Goal: Information Seeking & Learning: Learn about a topic

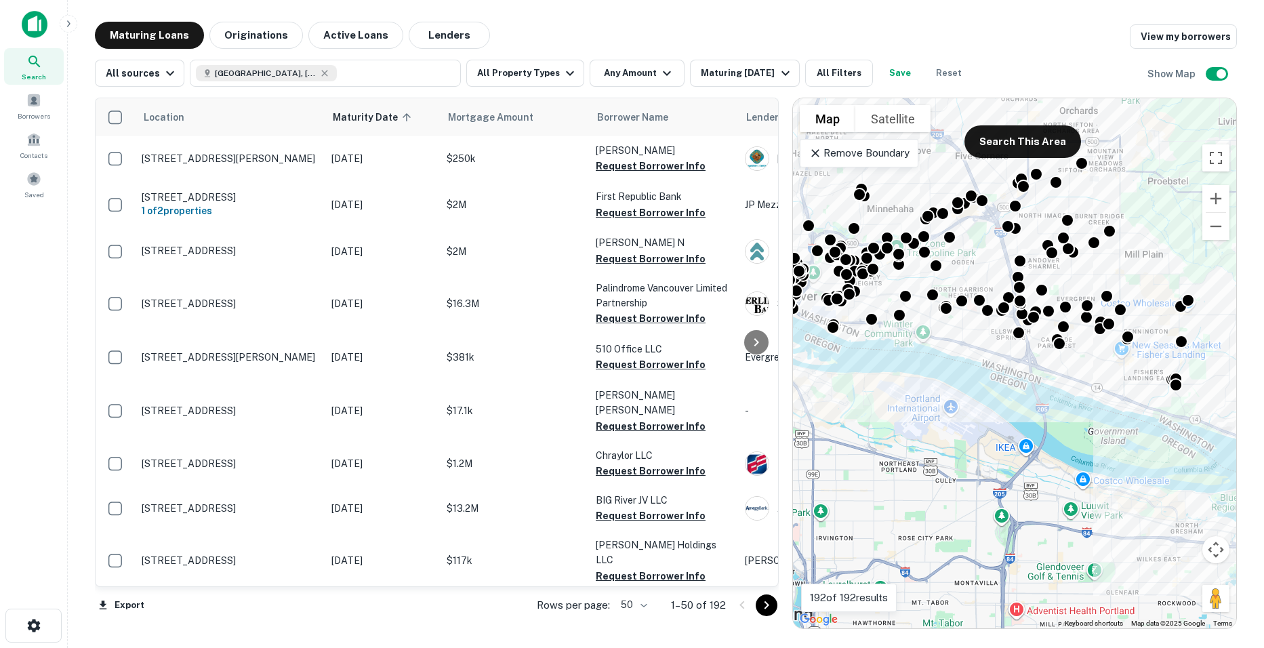
drag, startPoint x: 1081, startPoint y: 397, endPoint x: 960, endPoint y: 335, distance: 135.5
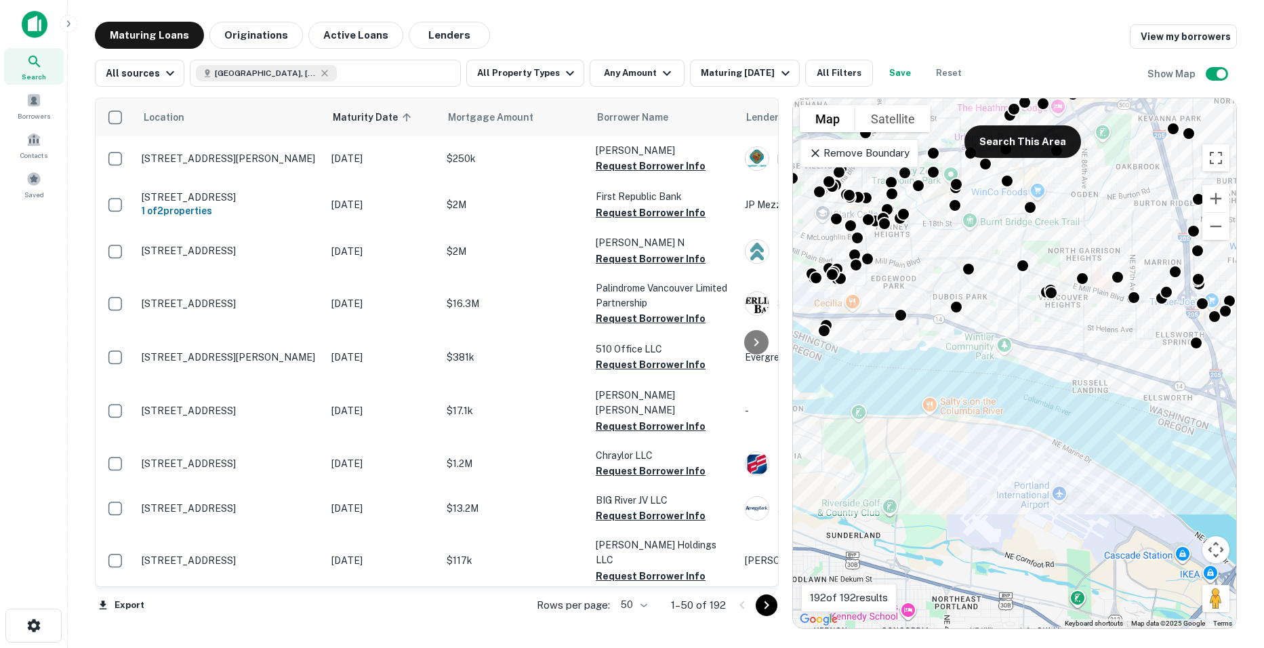
drag, startPoint x: 927, startPoint y: 332, endPoint x: 1050, endPoint y: 336, distance: 123.5
click at [1050, 336] on div "To activate drag with keyboard, press Alt + Enter. Once in keyboard drag state,…" at bounding box center [1014, 363] width 443 height 530
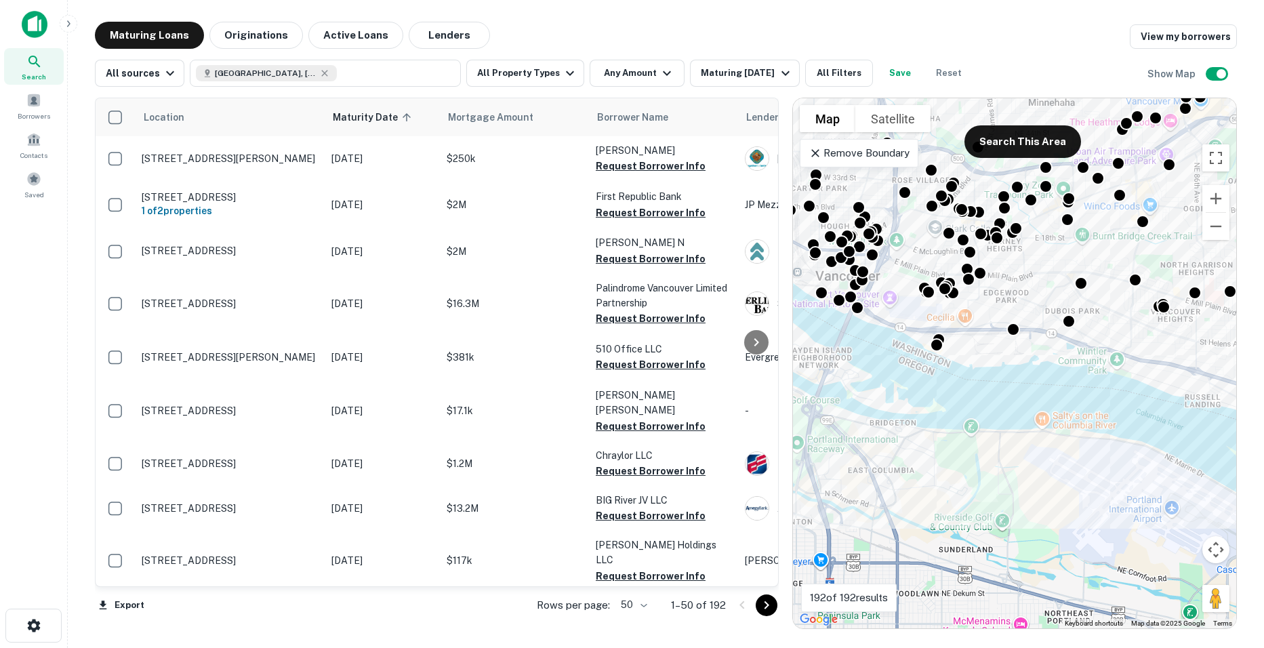
drag, startPoint x: 984, startPoint y: 346, endPoint x: 1102, endPoint y: 372, distance: 120.1
click at [1102, 372] on div "To activate drag with keyboard, press Alt + Enter. Once in keyboard drag state,…" at bounding box center [1014, 363] width 443 height 530
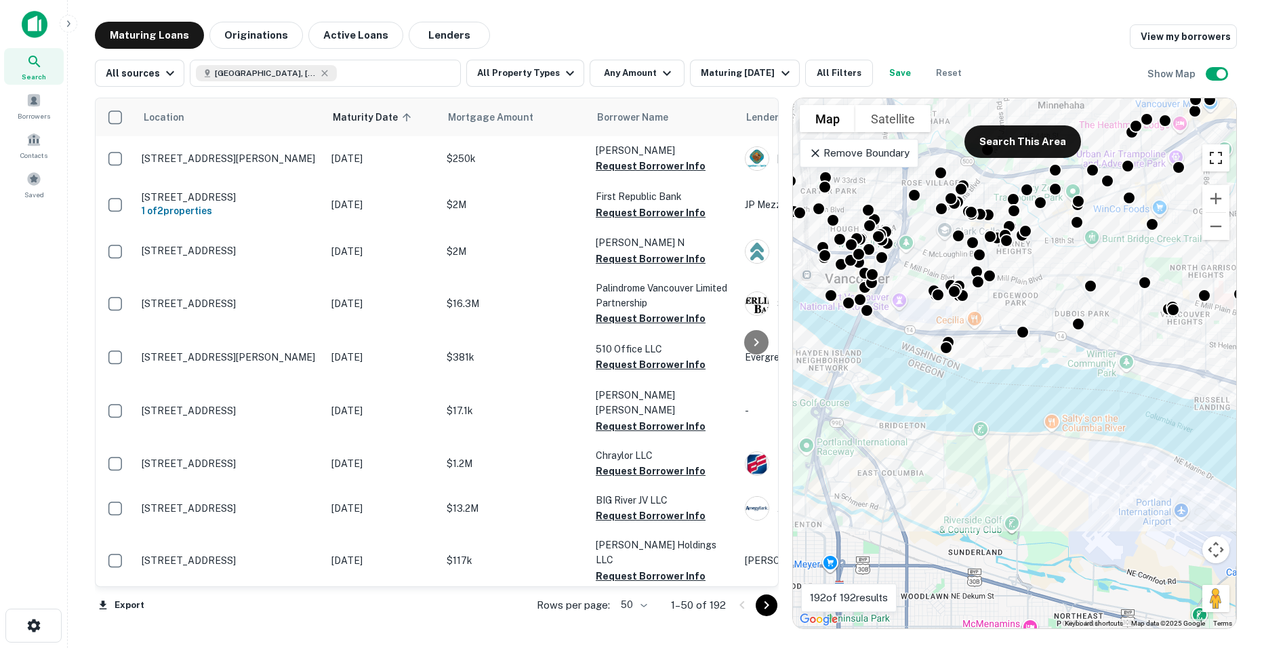
click at [1214, 153] on button "Toggle fullscreen view" at bounding box center [1216, 157] width 27 height 27
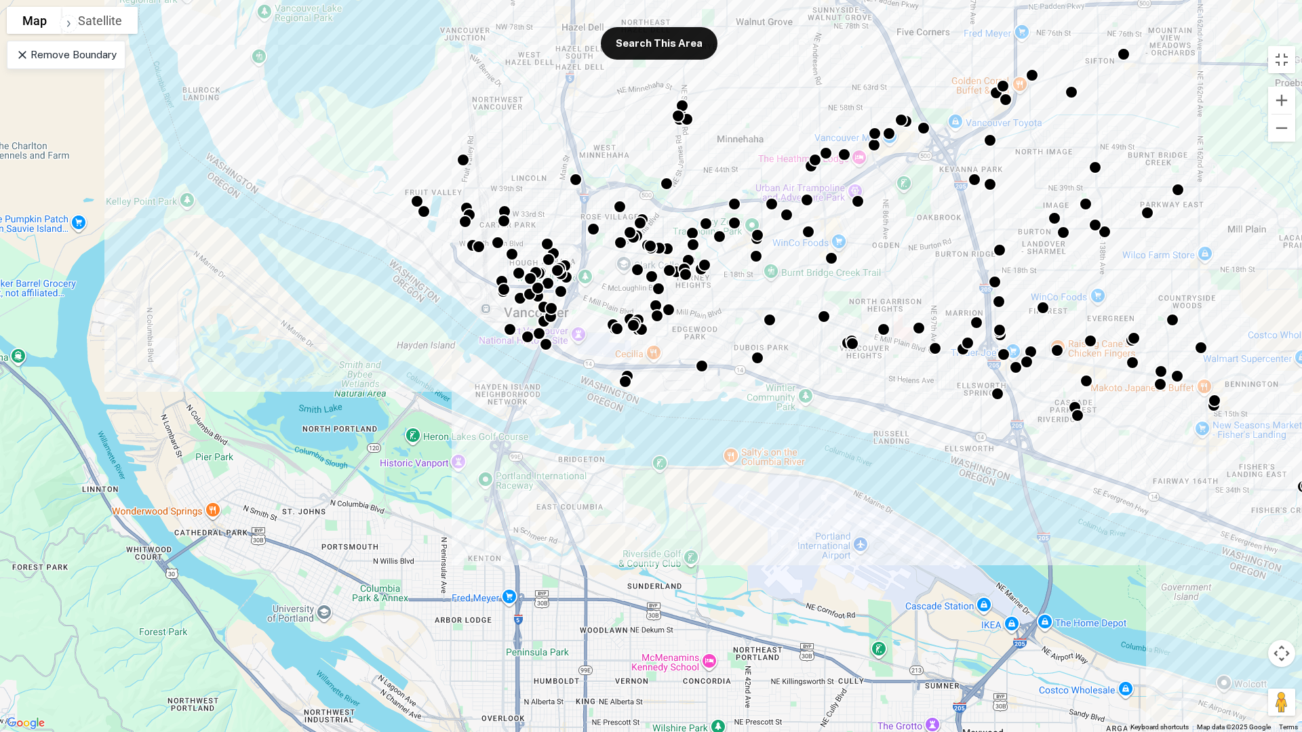
drag, startPoint x: 762, startPoint y: 358, endPoint x: 807, endPoint y: 393, distance: 57.1
click at [807, 393] on div "To activate drag with keyboard, press Alt + Enter. Once in keyboard drag state,…" at bounding box center [651, 366] width 1302 height 732
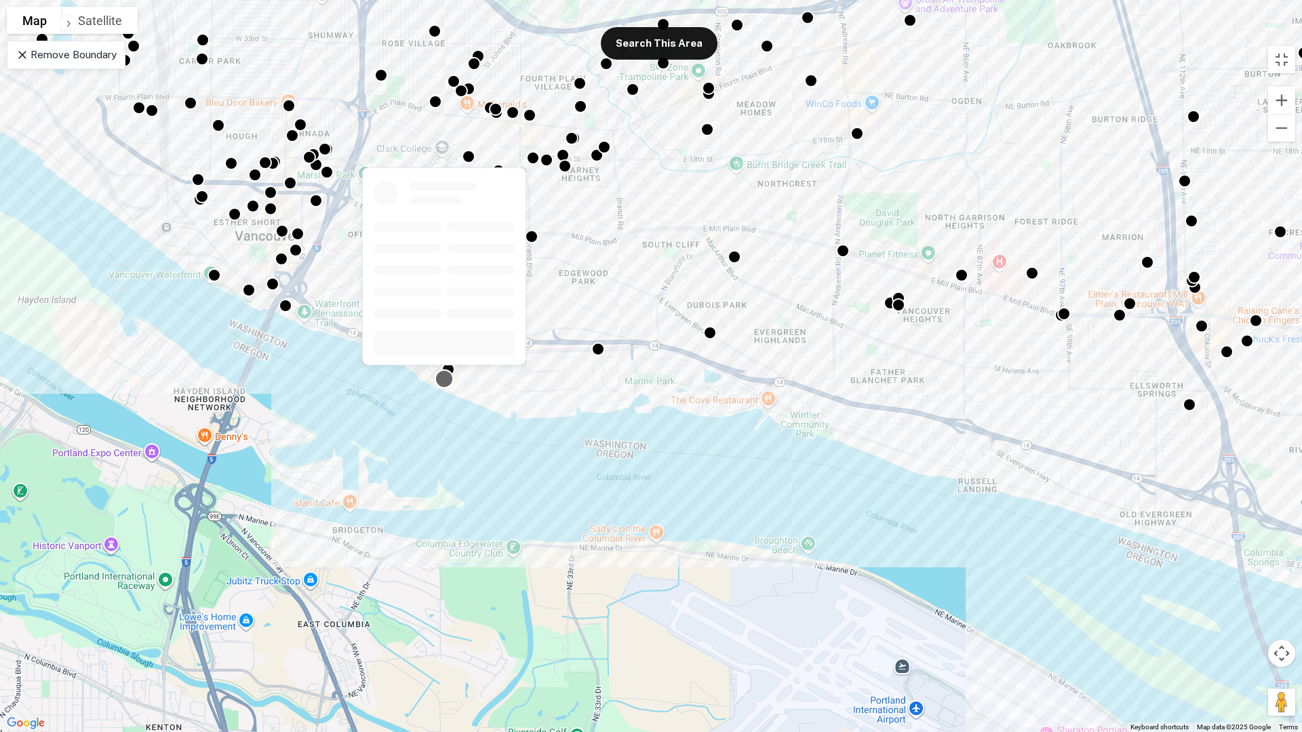
click at [439, 378] on div at bounding box center [445, 379] width 20 height 20
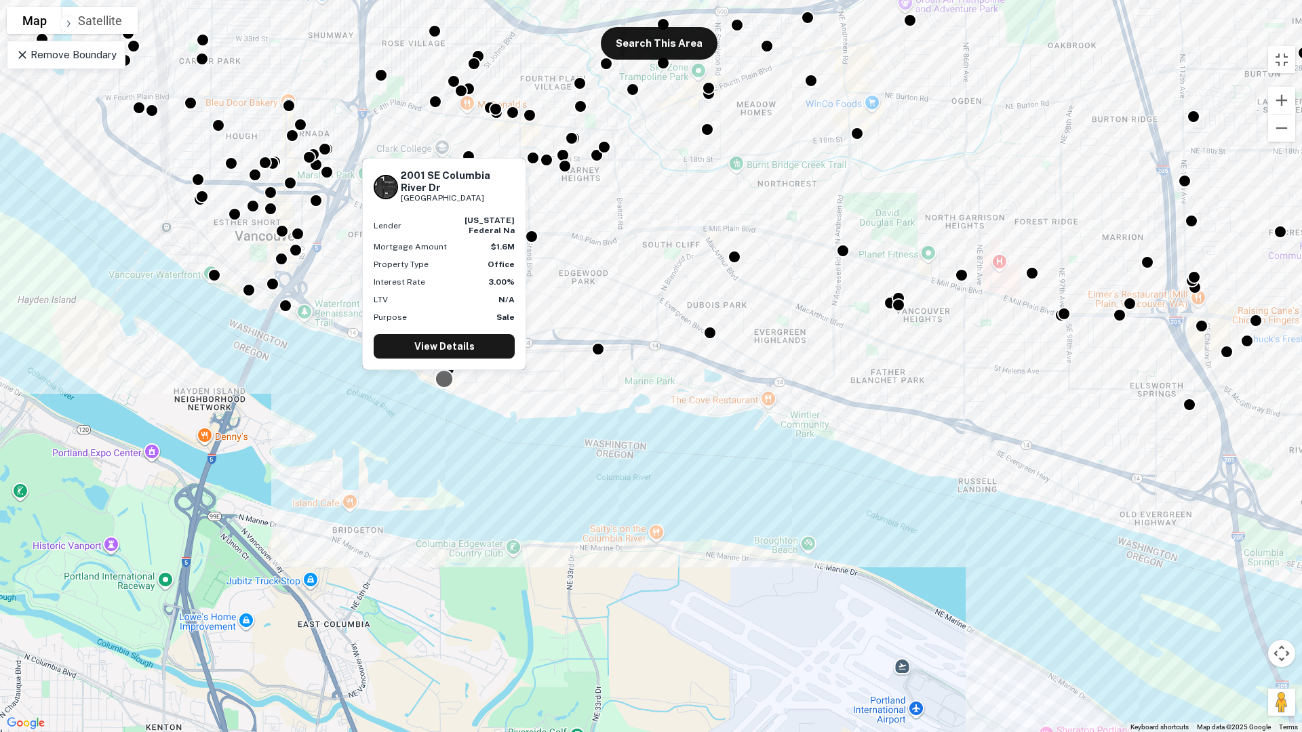
click at [441, 382] on div at bounding box center [445, 379] width 20 height 20
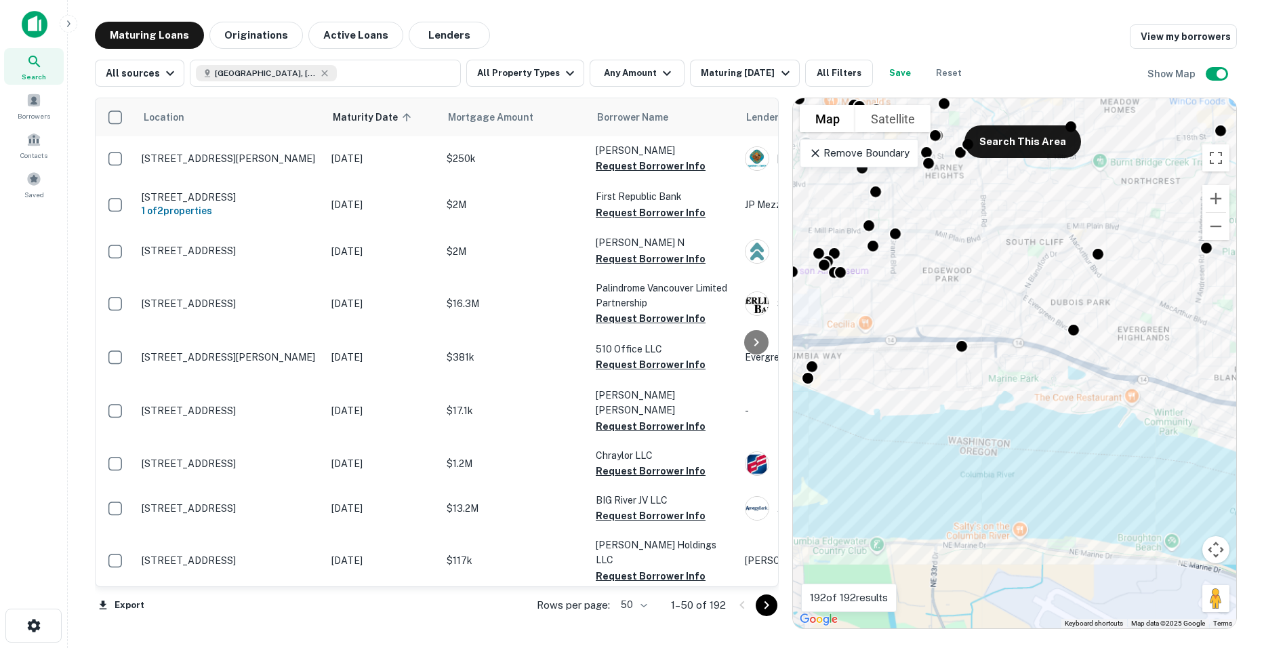
drag, startPoint x: 894, startPoint y: 355, endPoint x: 965, endPoint y: 364, distance: 71.7
click at [965, 364] on div "To navigate, press the arrow keys. To activate drag with keyboard, press Alt + …" at bounding box center [1014, 363] width 443 height 530
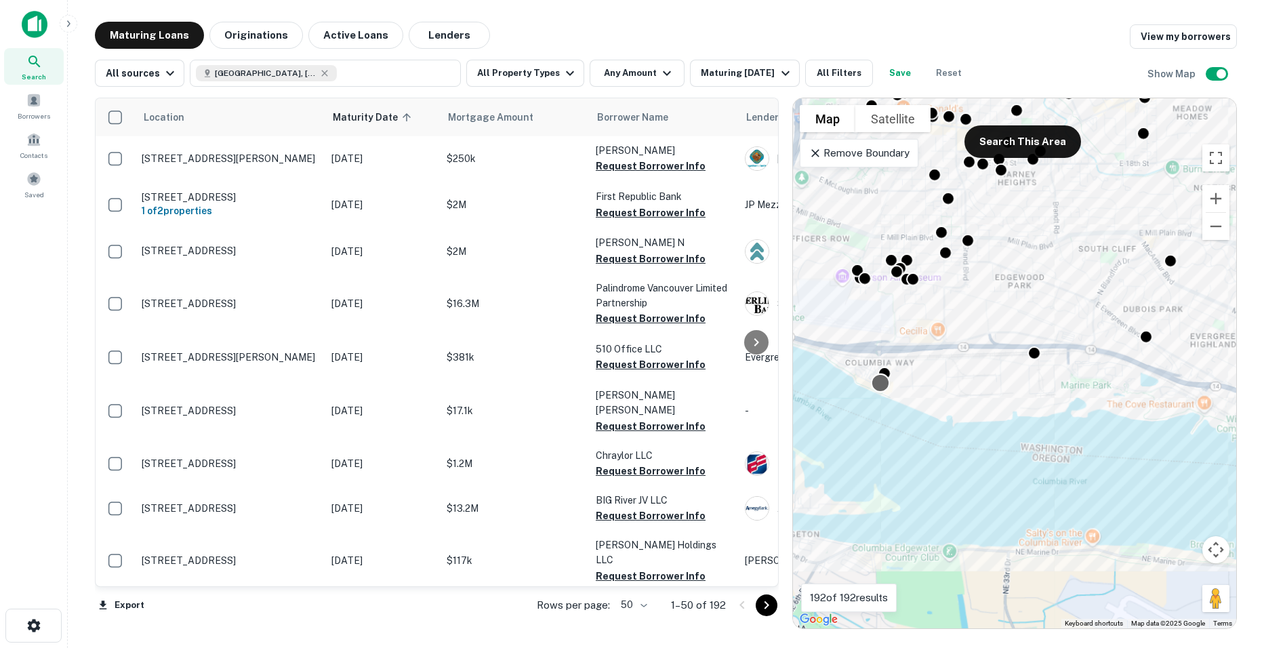
click at [878, 381] on div at bounding box center [881, 384] width 20 height 20
click at [967, 461] on div "To navigate, press the arrow keys. To activate drag with keyboard, press Alt + …" at bounding box center [1014, 363] width 443 height 530
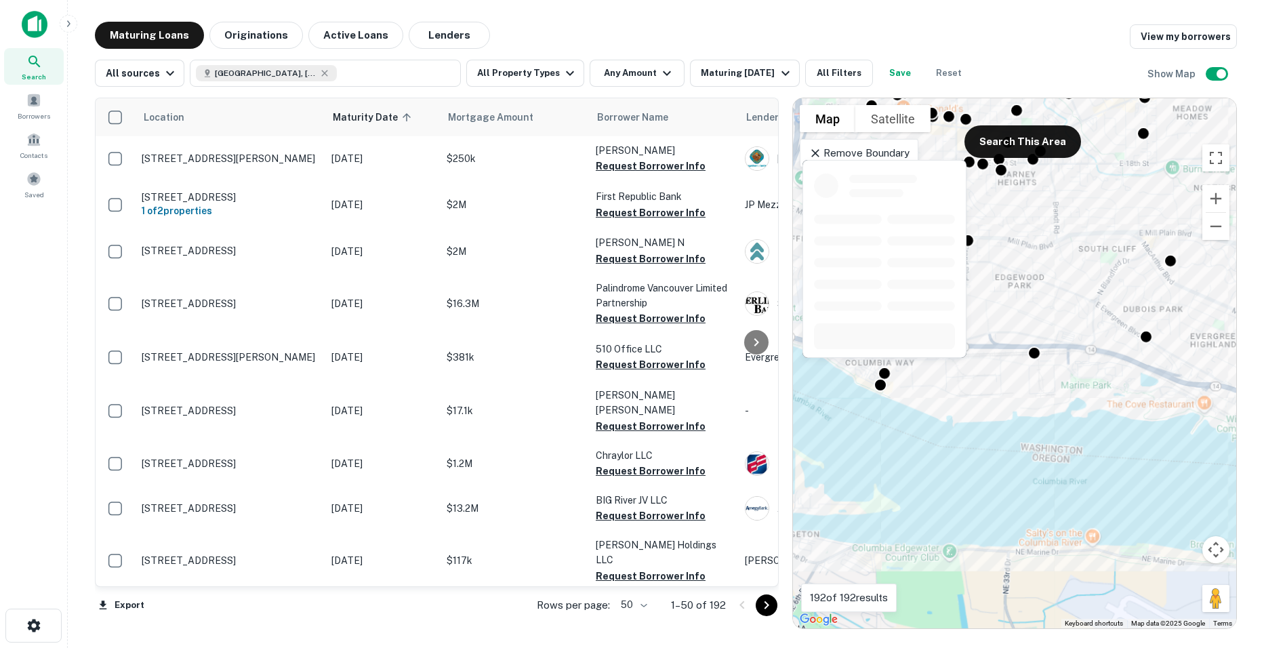
click at [885, 365] on div at bounding box center [884, 263] width 167 height 209
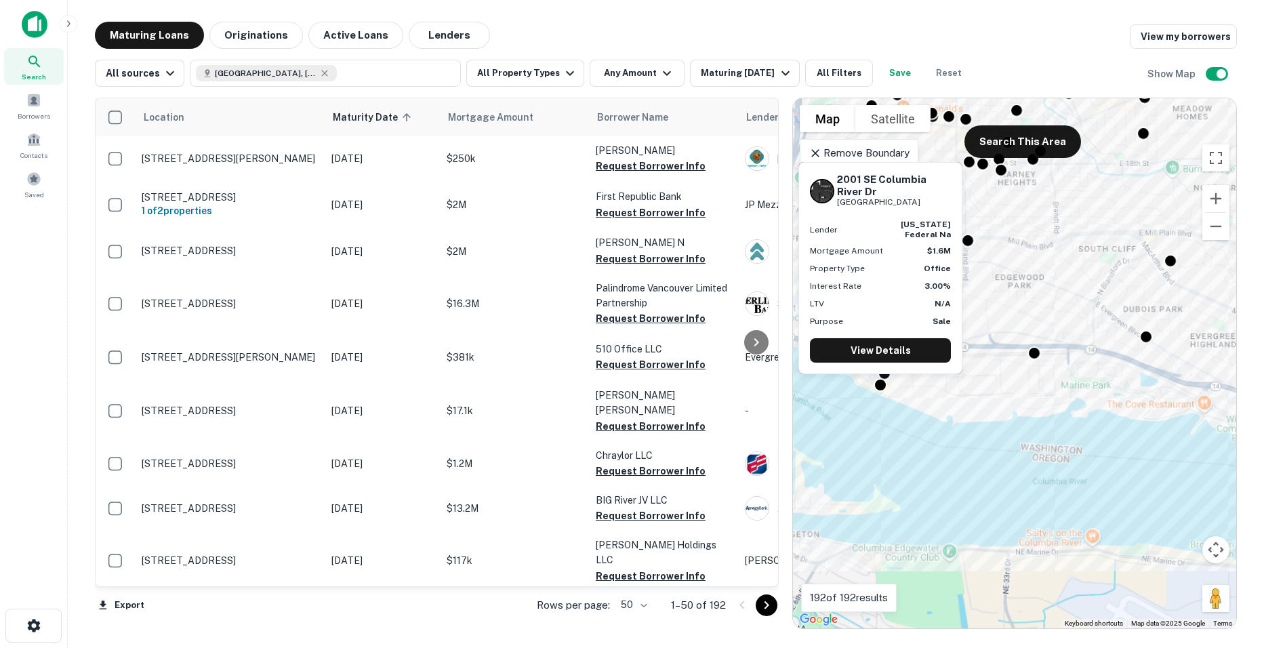
click at [881, 382] on div "[STREET_ADDRESS][PERSON_NAME] Lender [US_STATE] federal na Mortgage Amount $1.6…" at bounding box center [880, 272] width 167 height 223
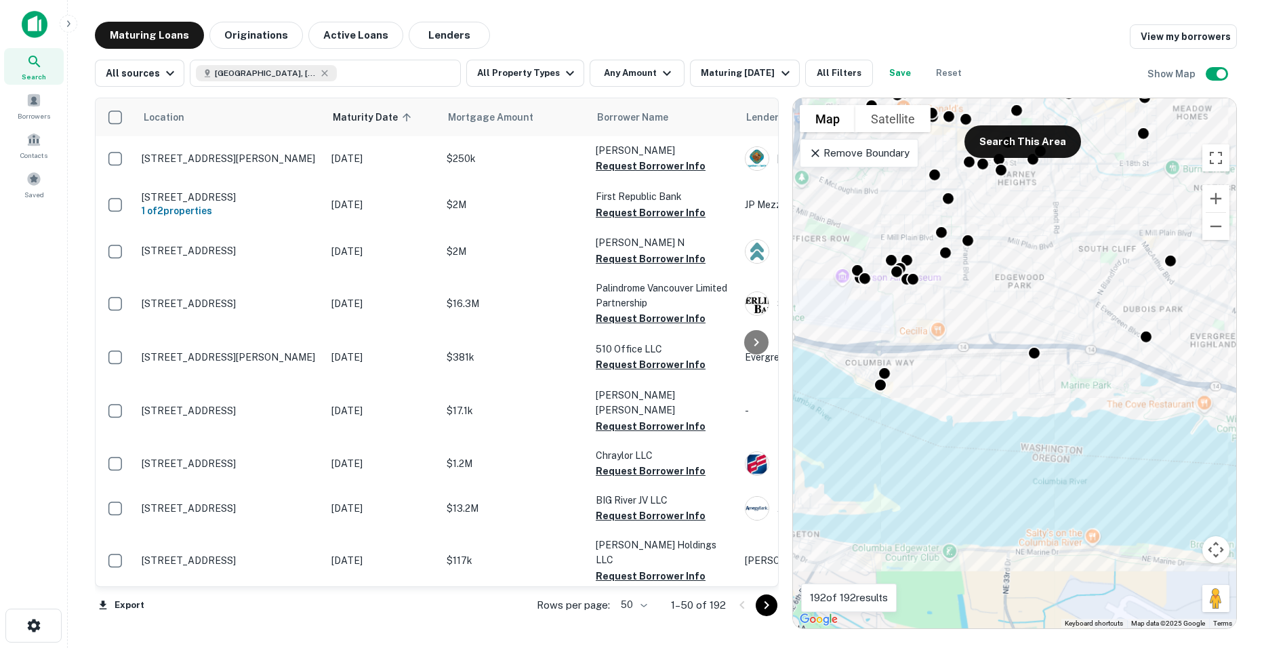
click at [962, 387] on div "To activate drag with keyboard, press Alt + Enter. Once in keyboard drag state,…" at bounding box center [1014, 363] width 443 height 530
click at [885, 367] on div at bounding box center [885, 372] width 20 height 20
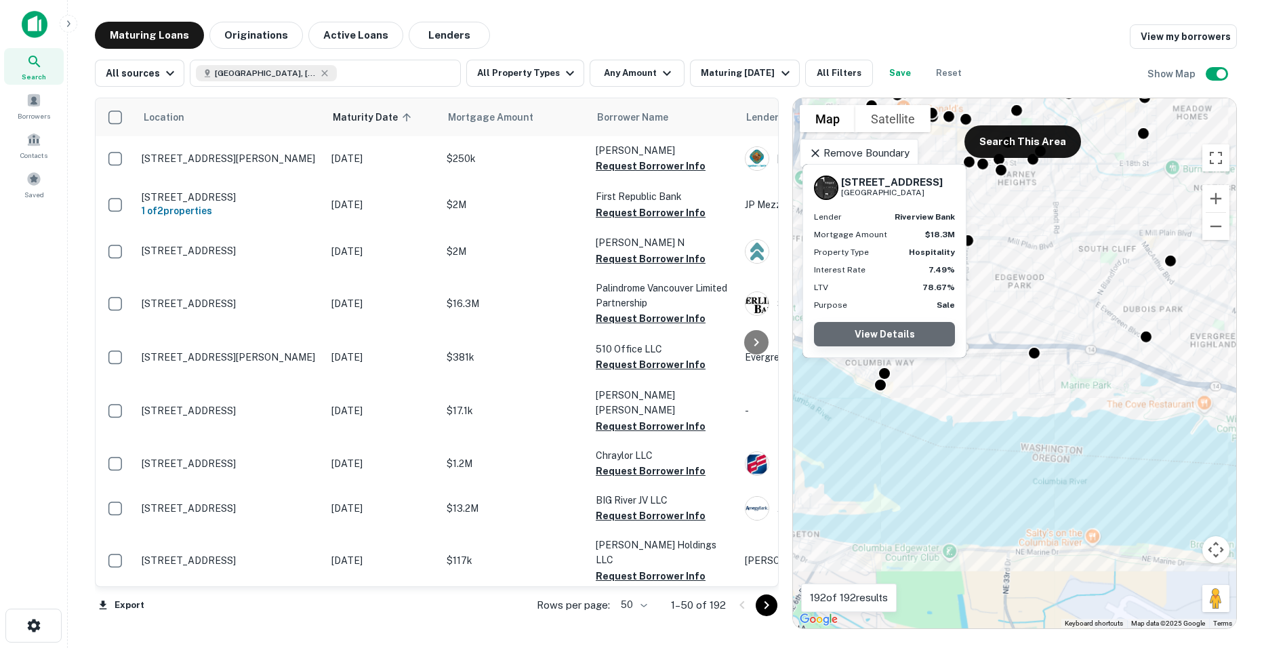
click at [902, 329] on link "View Details" at bounding box center [884, 334] width 141 height 24
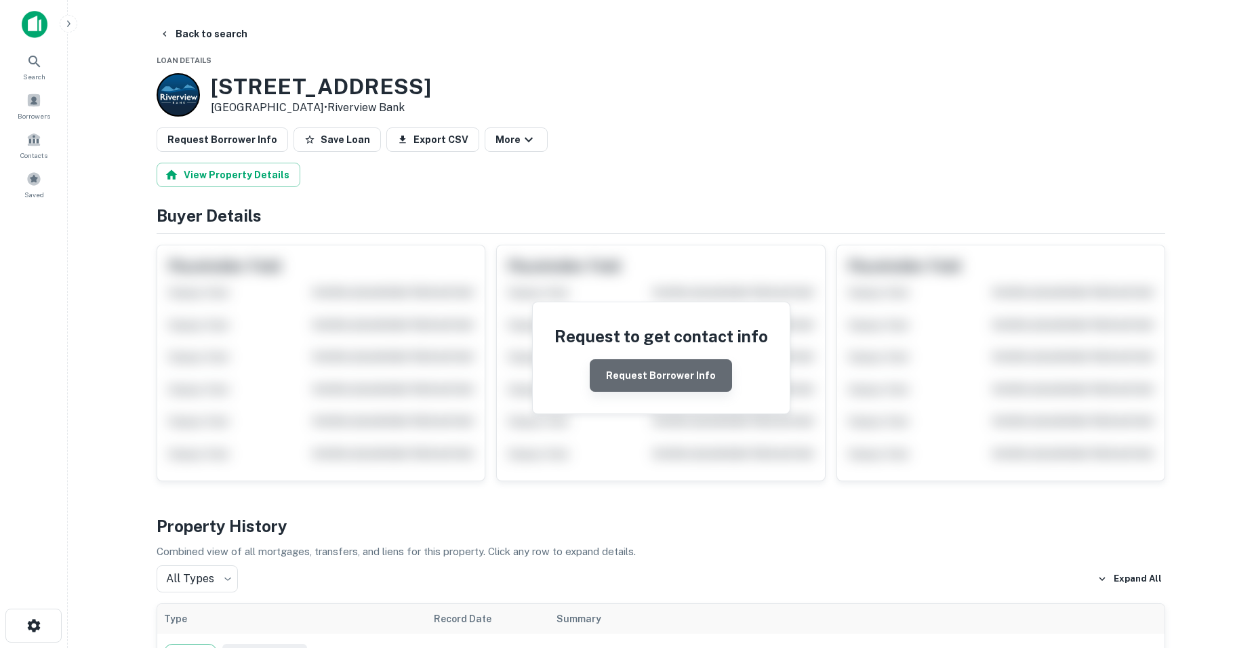
click at [673, 384] on button "Request Borrower Info" at bounding box center [661, 375] width 142 height 33
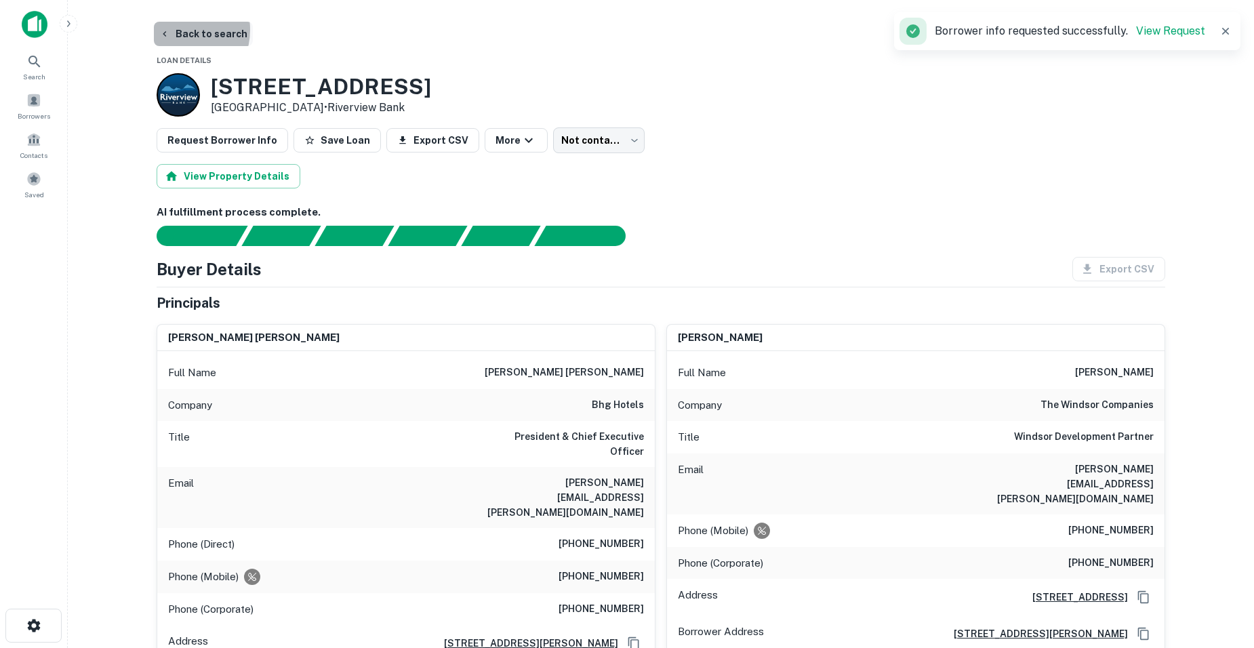
click at [177, 30] on button "Back to search" at bounding box center [203, 34] width 99 height 24
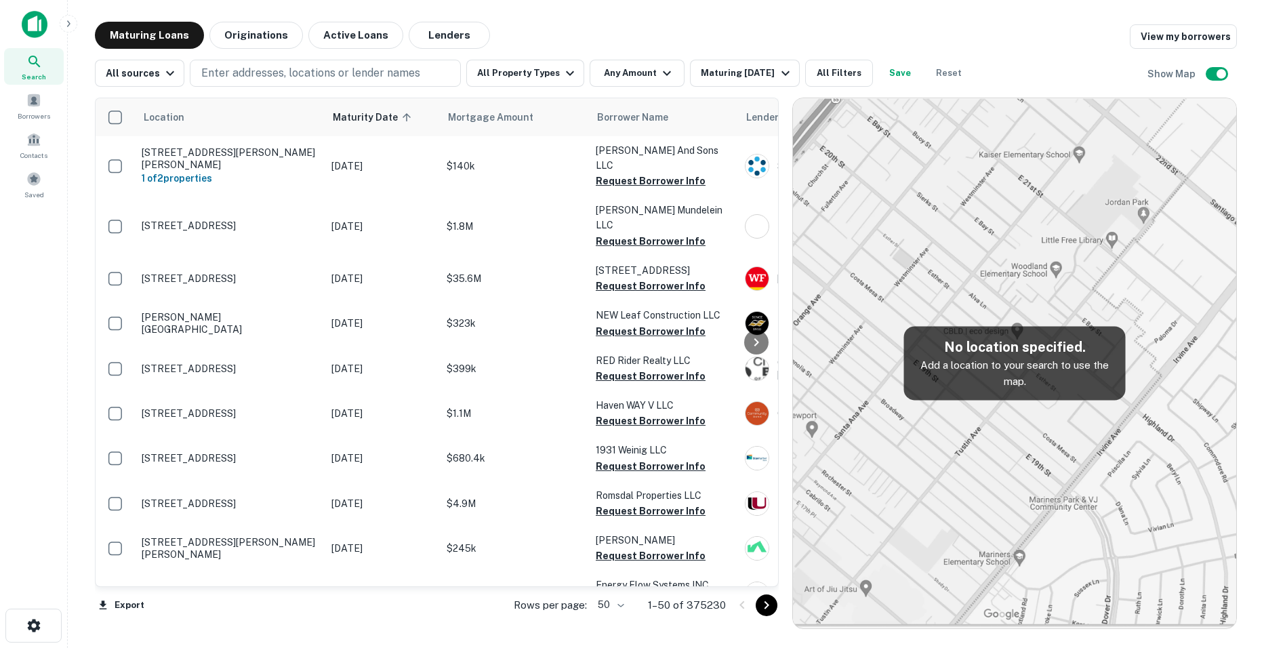
scroll to position [92, 0]
